Goal: Task Accomplishment & Management: Manage account settings

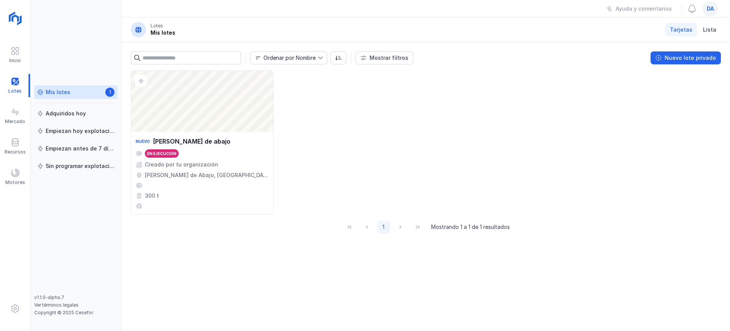
click at [712, 8] on span "da" at bounding box center [710, 9] width 7 height 8
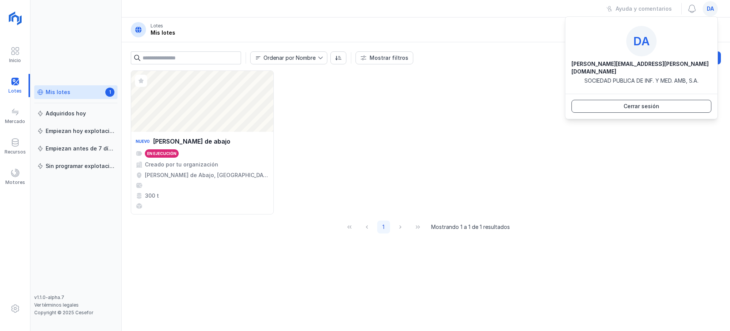
click at [660, 100] on button "Cerrar sesión" at bounding box center [642, 106] width 140 height 13
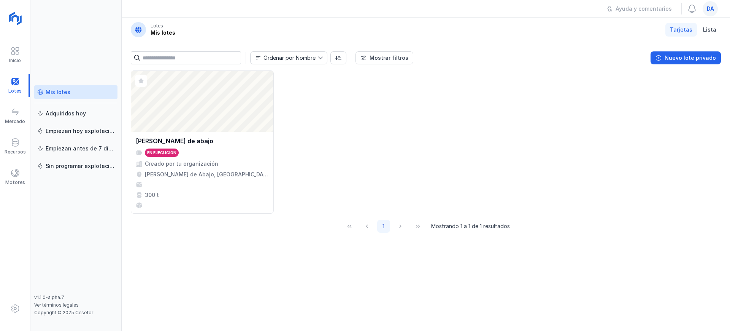
click at [709, 10] on span "da" at bounding box center [710, 9] width 7 height 8
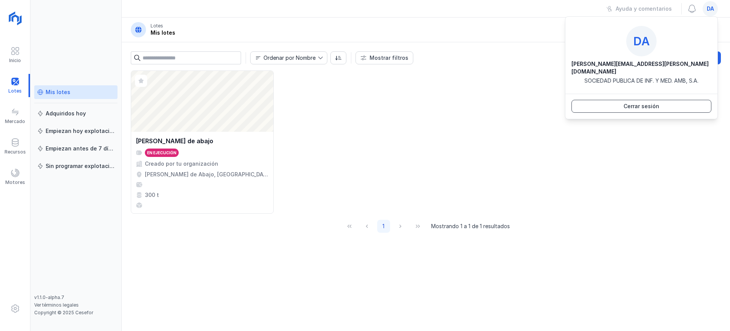
click at [680, 100] on button "Cerrar sesión" at bounding box center [642, 106] width 140 height 13
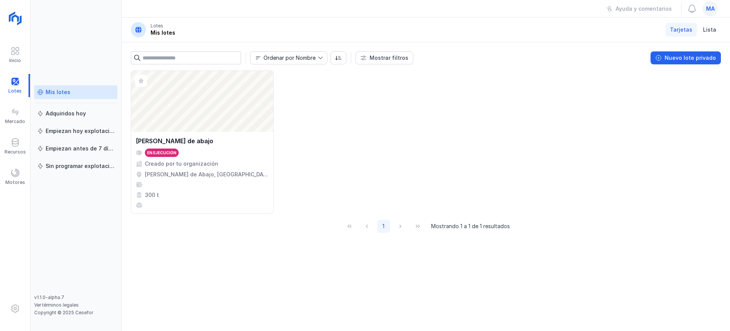
click at [714, 11] on span "ma" at bounding box center [710, 9] width 9 height 8
